Goal: Find contact information: Find contact information

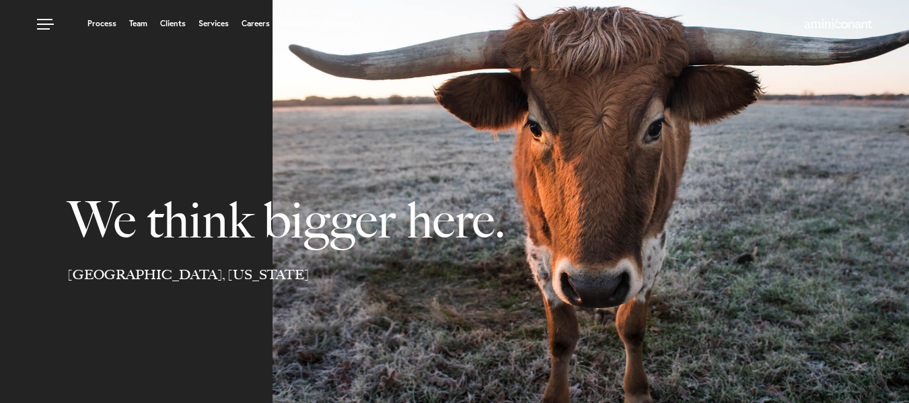
select select "Austin"
select select "Business and Civil Litigation"
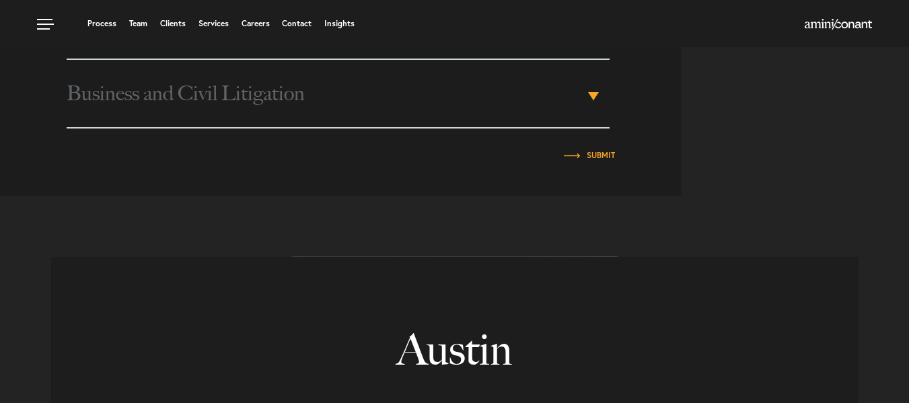
scroll to position [693, 0]
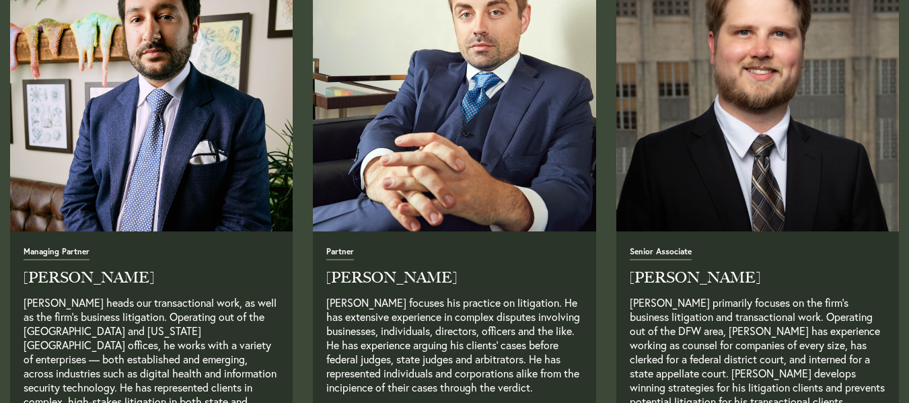
scroll to position [673, 0]
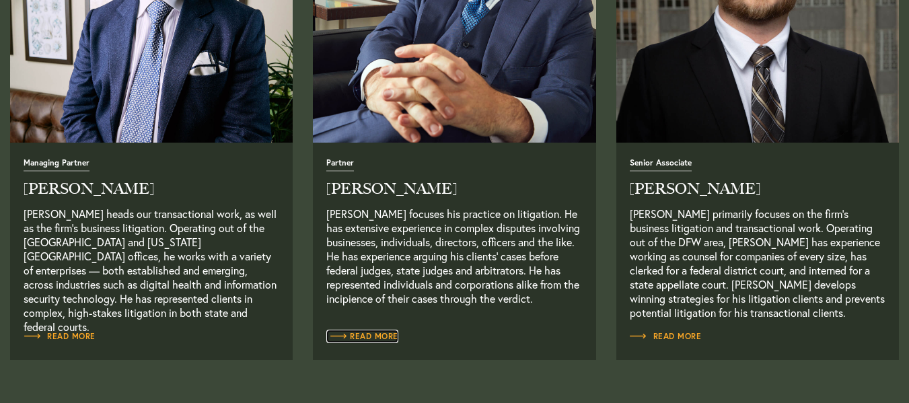
click at [381, 340] on span "Read More" at bounding box center [362, 336] width 72 height 8
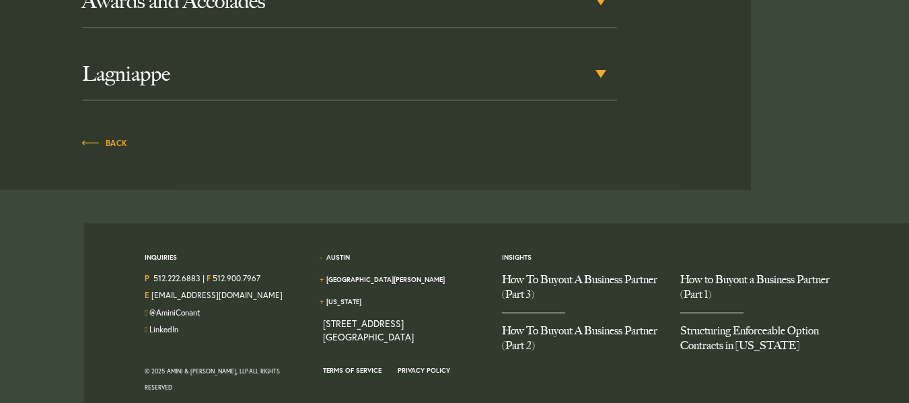
scroll to position [976, 0]
